Goal: Information Seeking & Learning: Learn about a topic

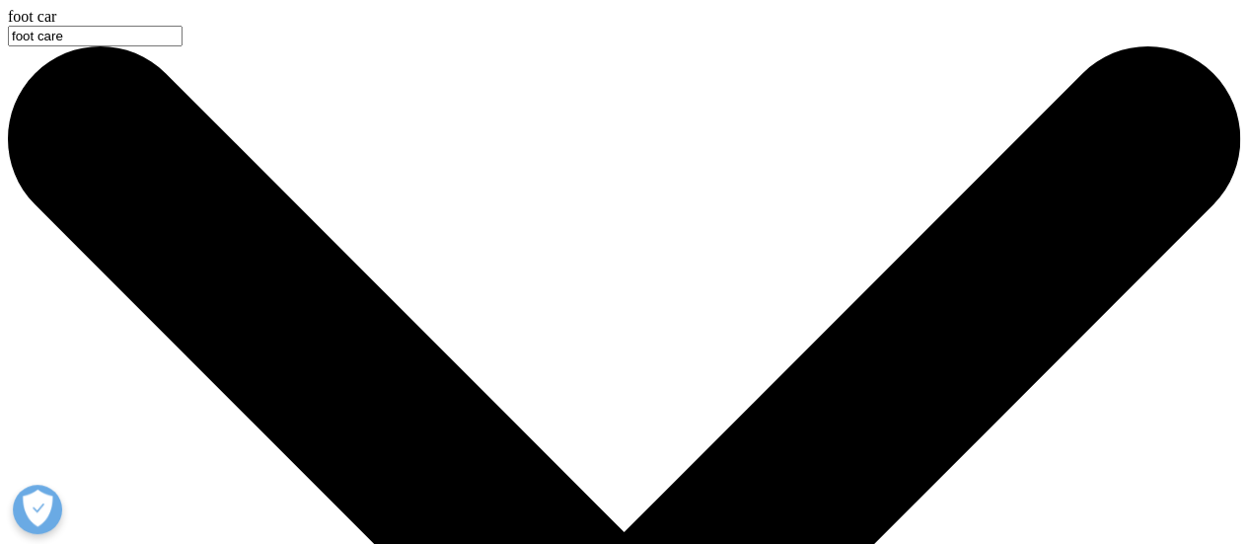
type input "foot care"
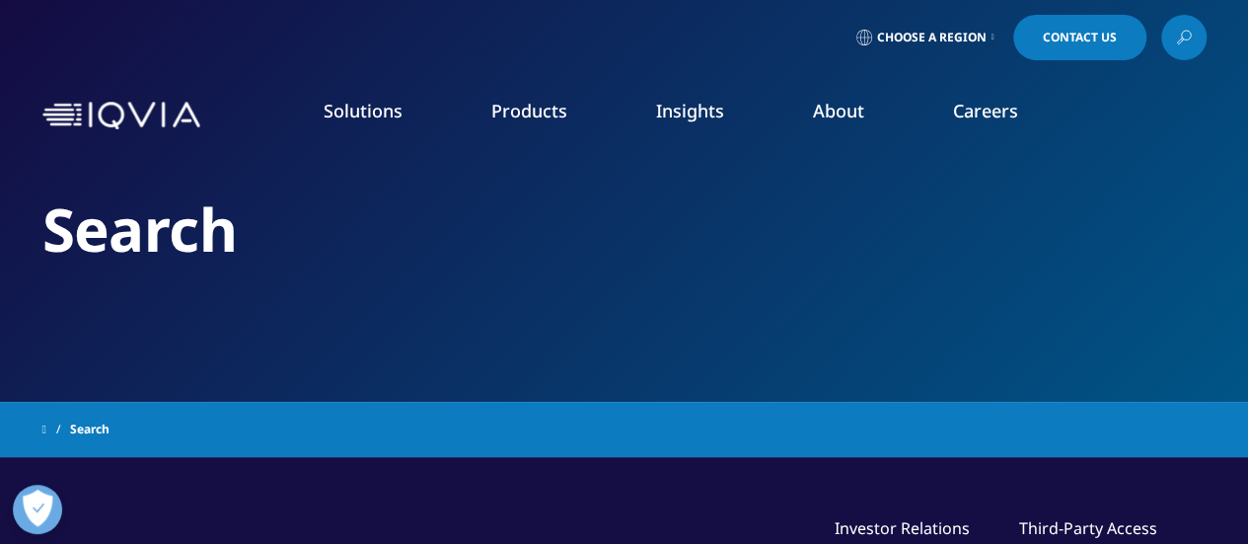
type input "foot care"
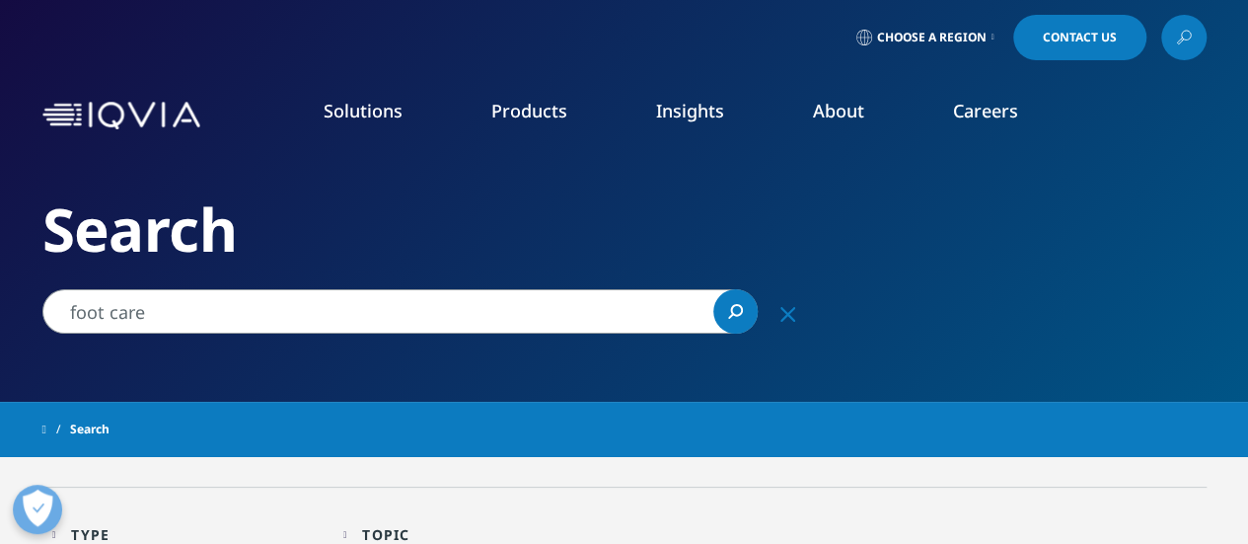
click at [685, 120] on link "Insights" at bounding box center [690, 111] width 68 height 24
click at [363, 383] on link "SEE LATEST REPORTS" at bounding box center [416, 381] width 238 height 17
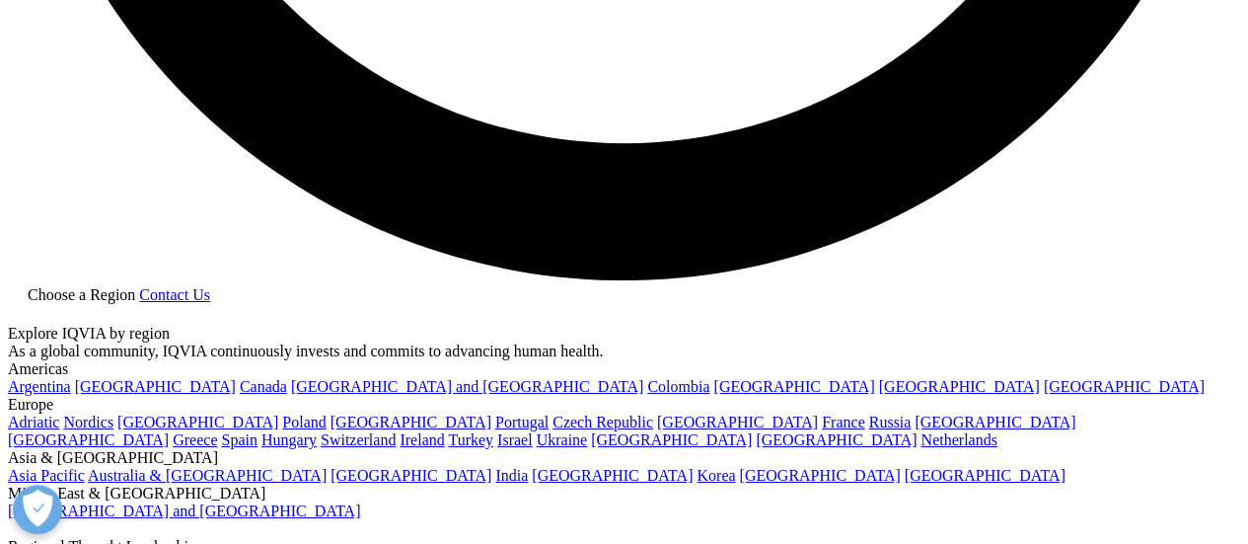
scroll to position [3157, 0]
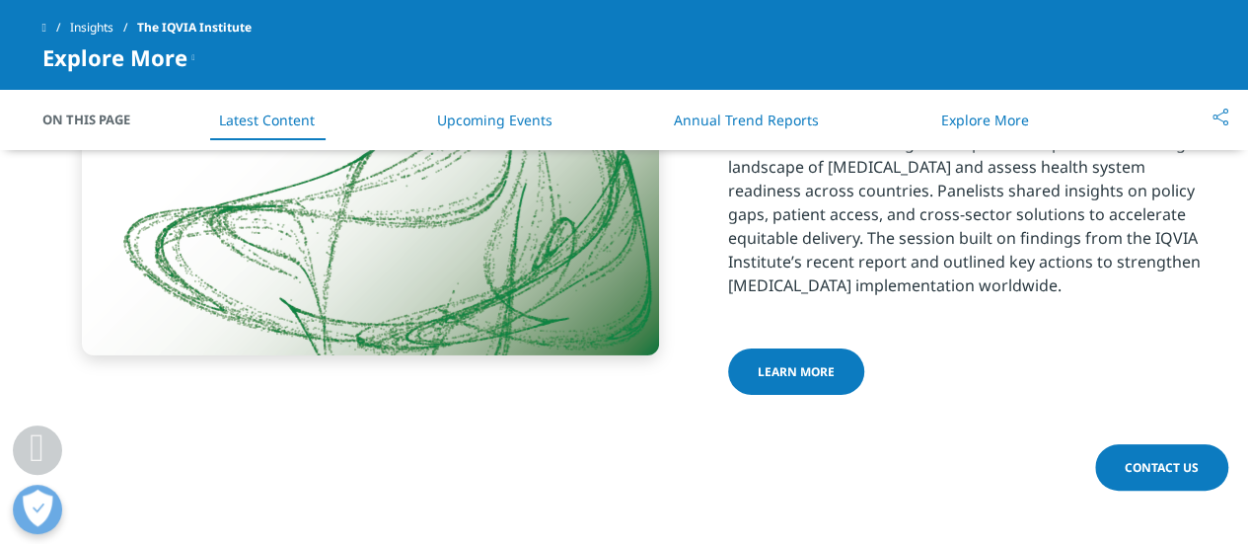
scroll to position [3157, 0]
